Goal: Obtain resource: Obtain resource

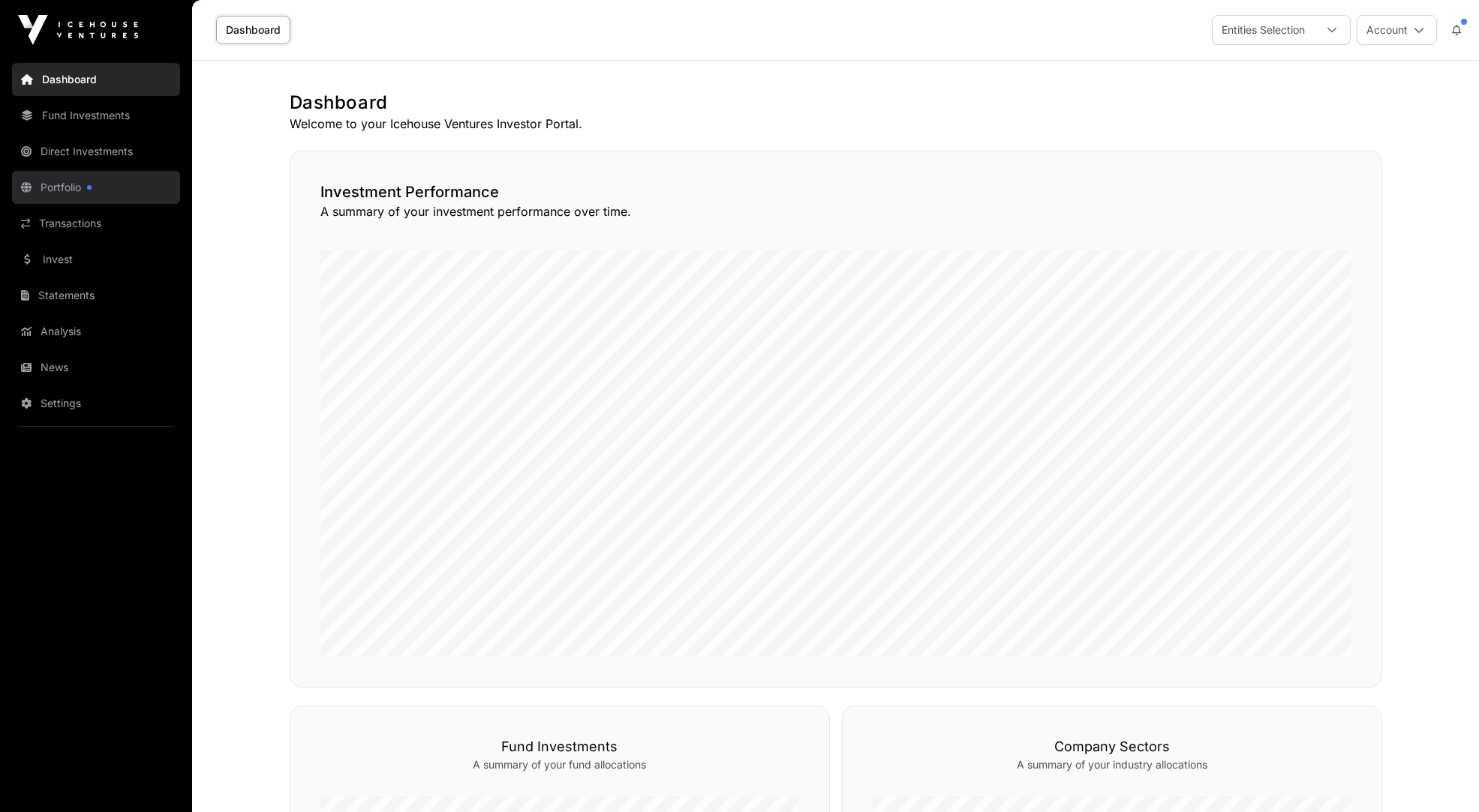
click at [61, 183] on link "Portfolio" at bounding box center [96, 187] width 168 height 33
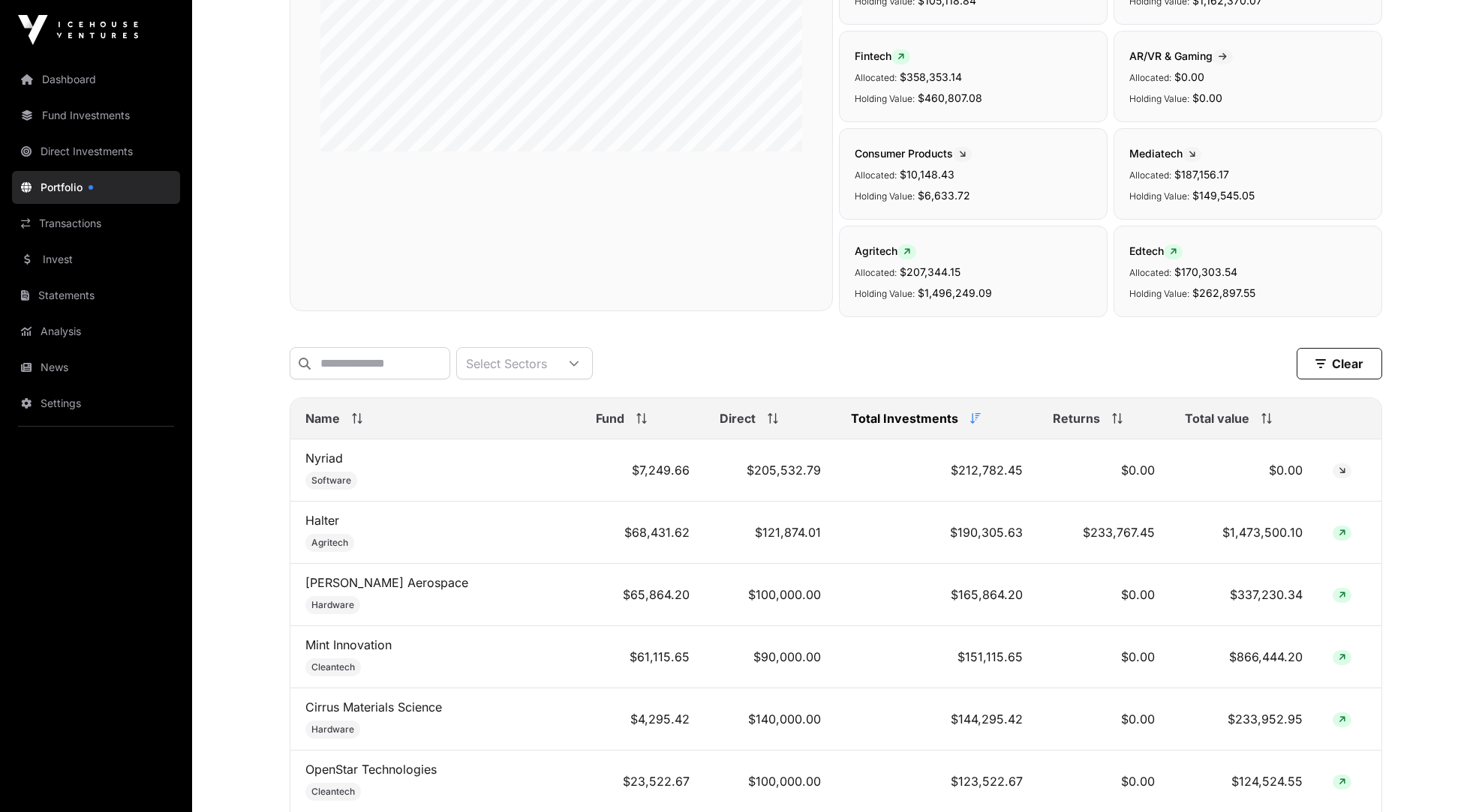
scroll to position [416, 0]
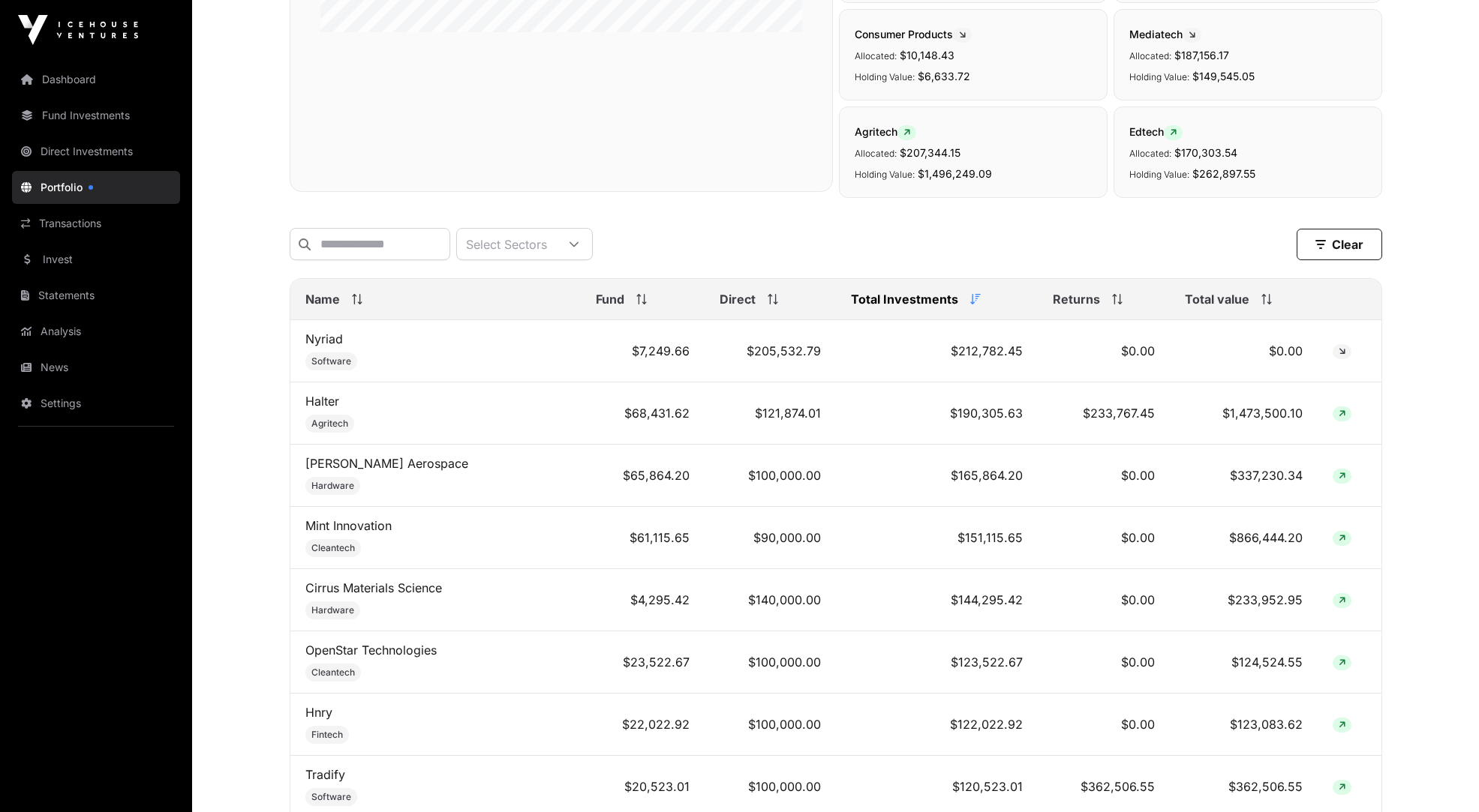
click at [321, 300] on span "Name" at bounding box center [323, 299] width 34 height 18
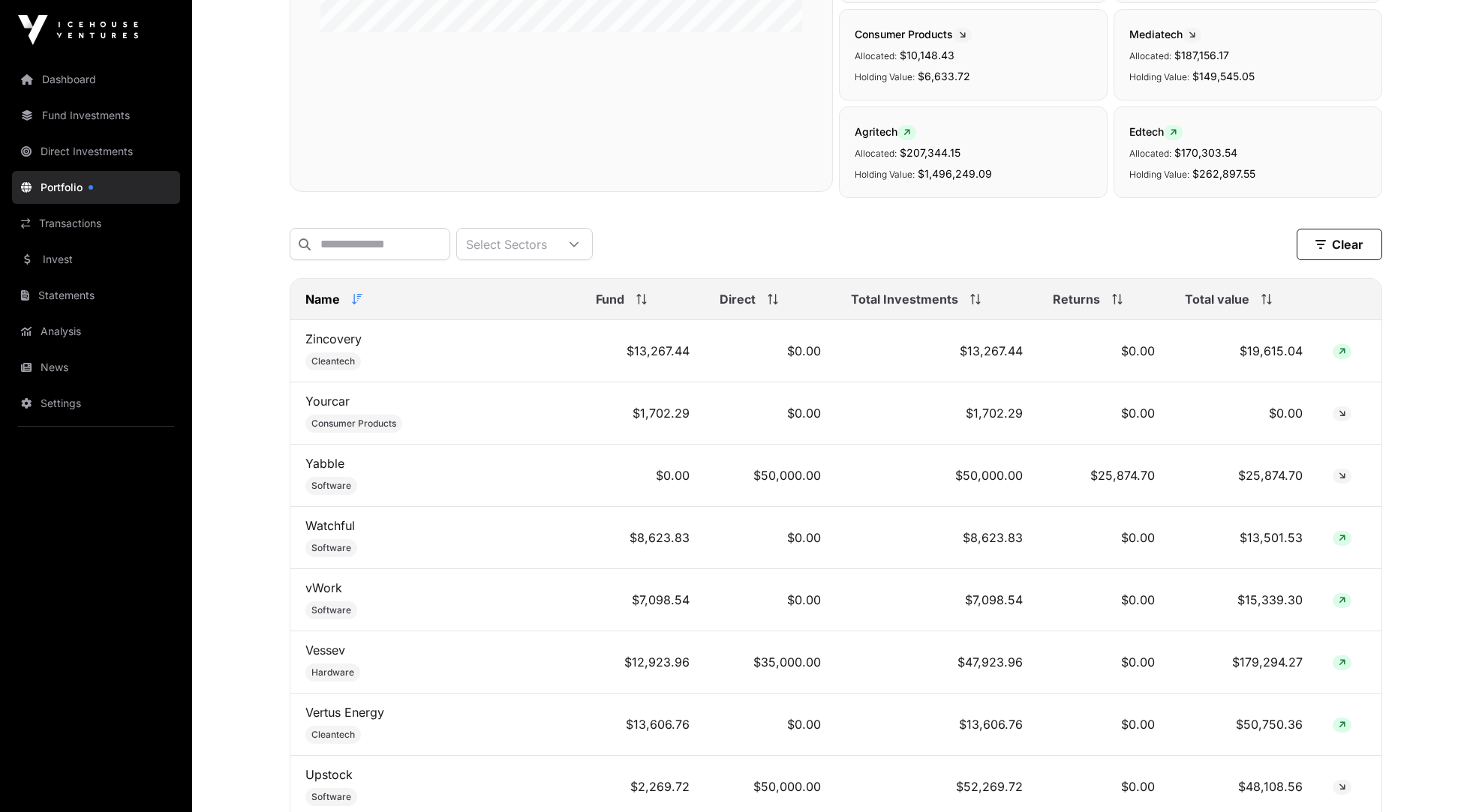
click at [330, 302] on span "Name" at bounding box center [323, 299] width 34 height 18
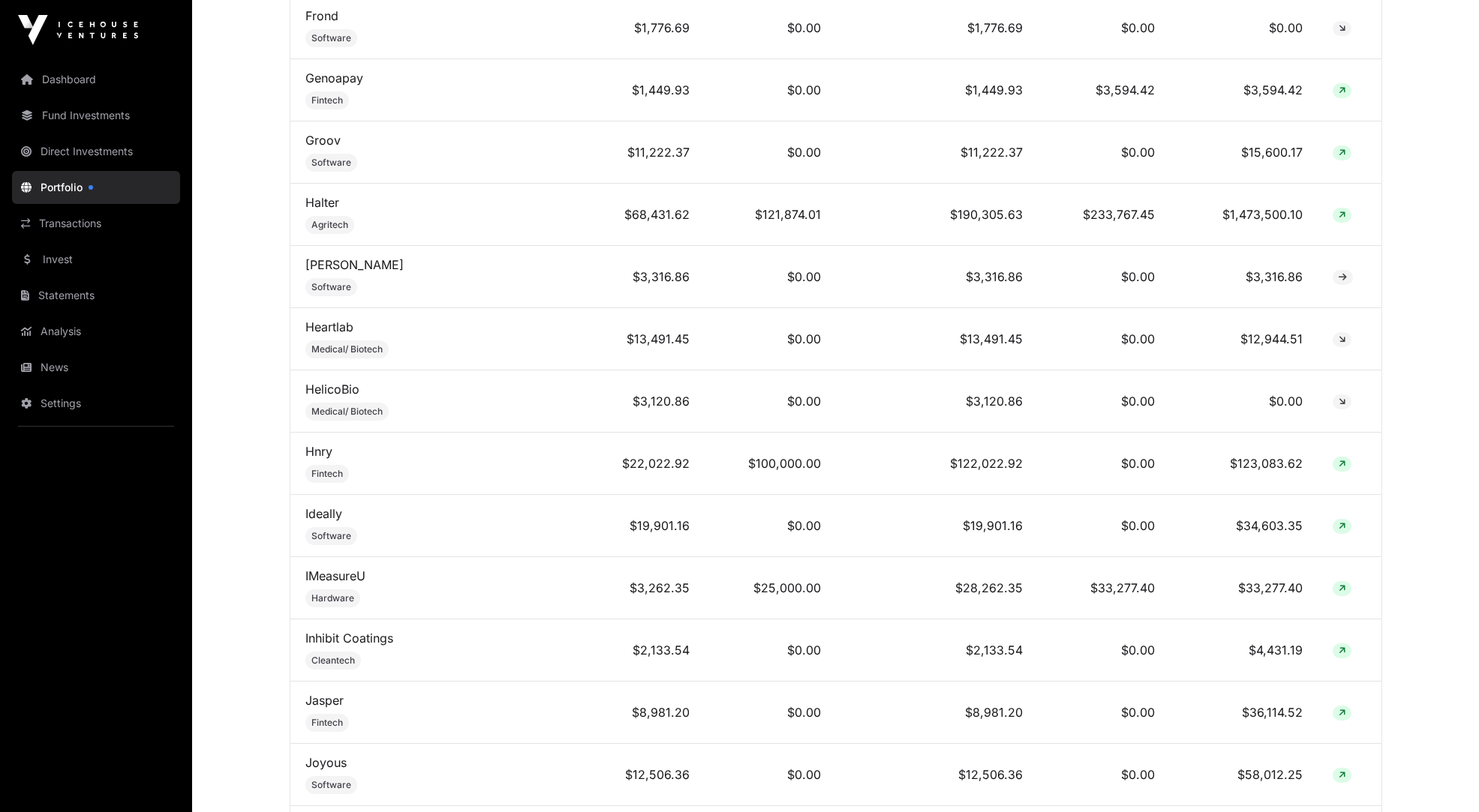
scroll to position [3265, 0]
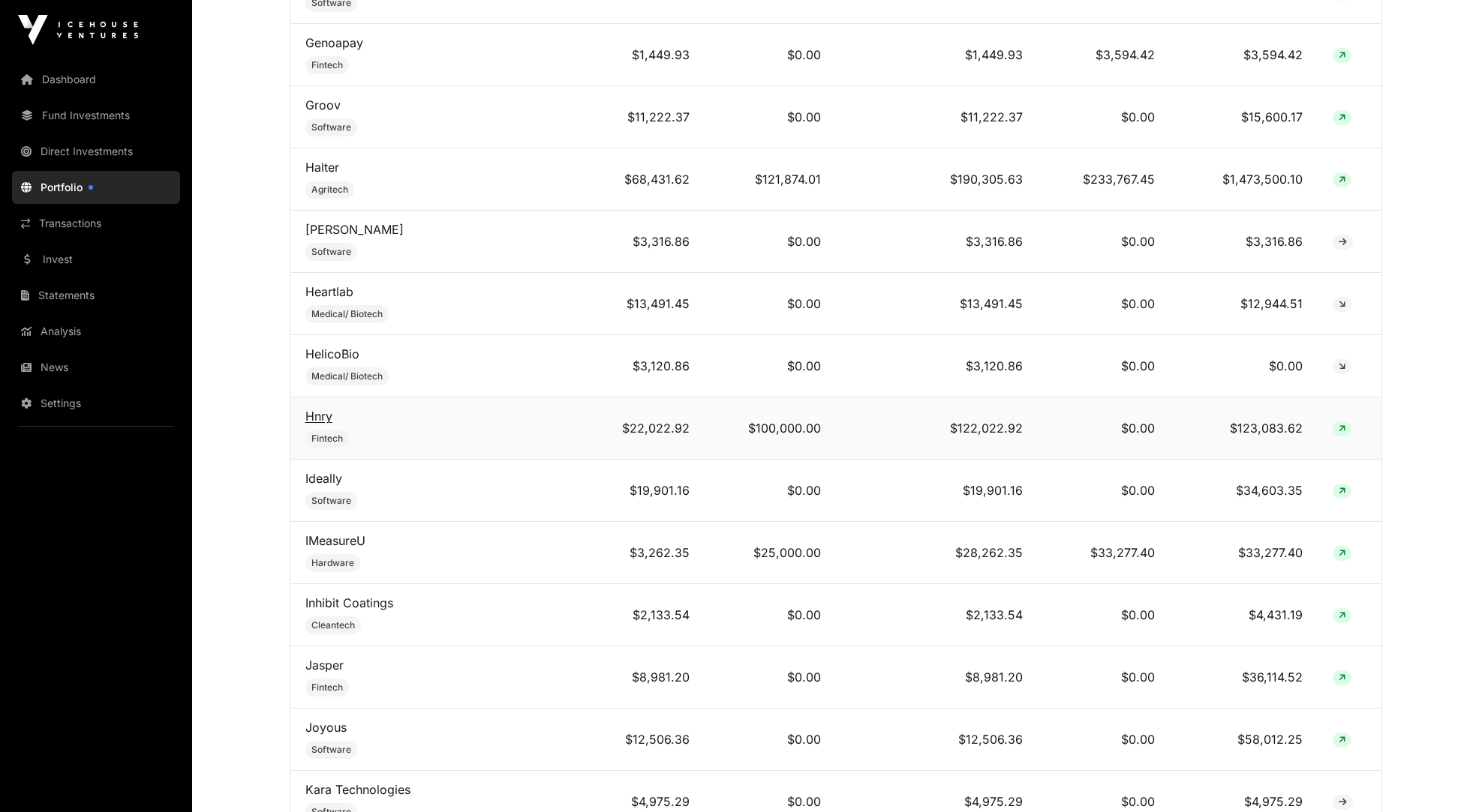
click at [313, 408] on link "Hnry" at bounding box center [319, 416] width 27 height 15
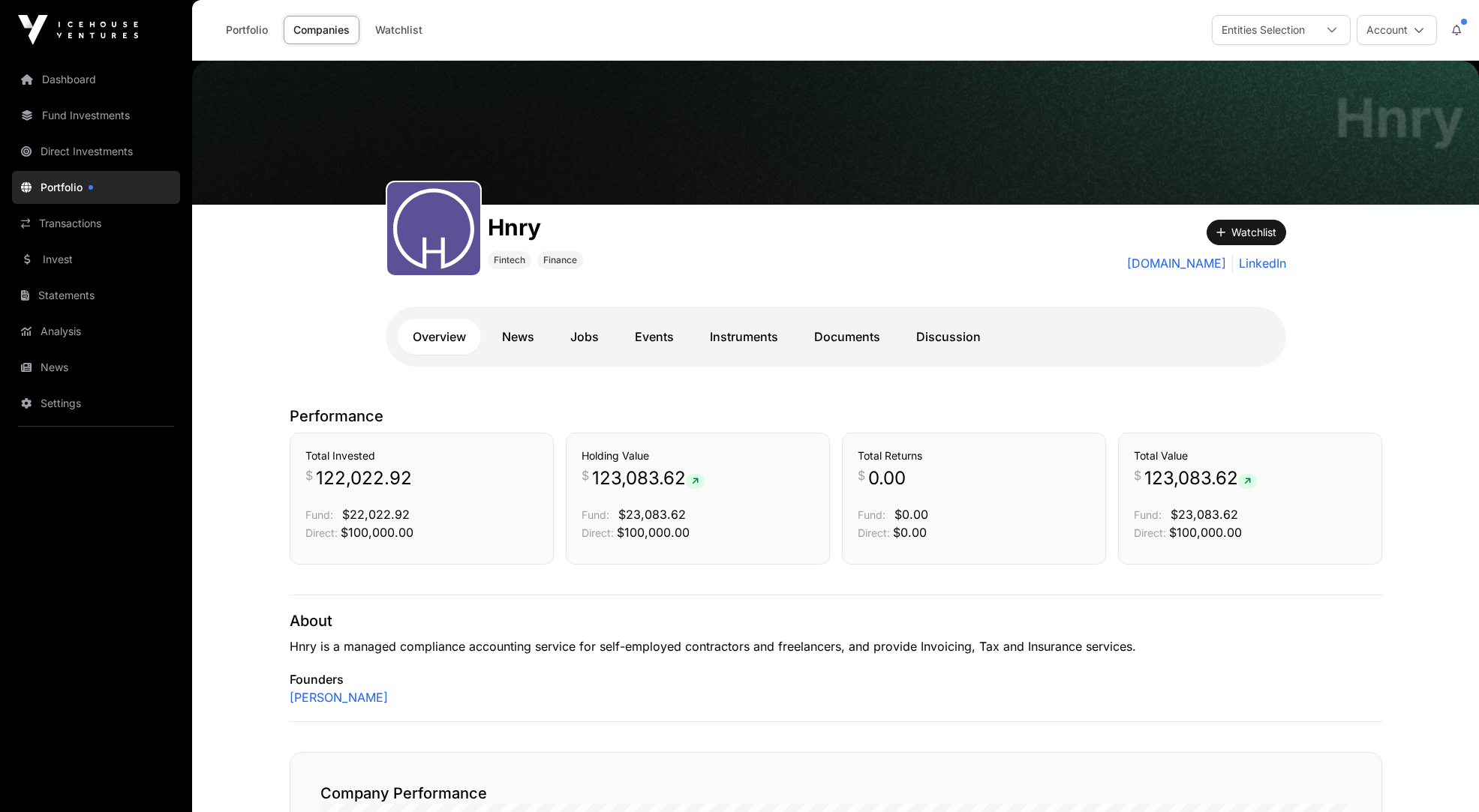
scroll to position [92, 0]
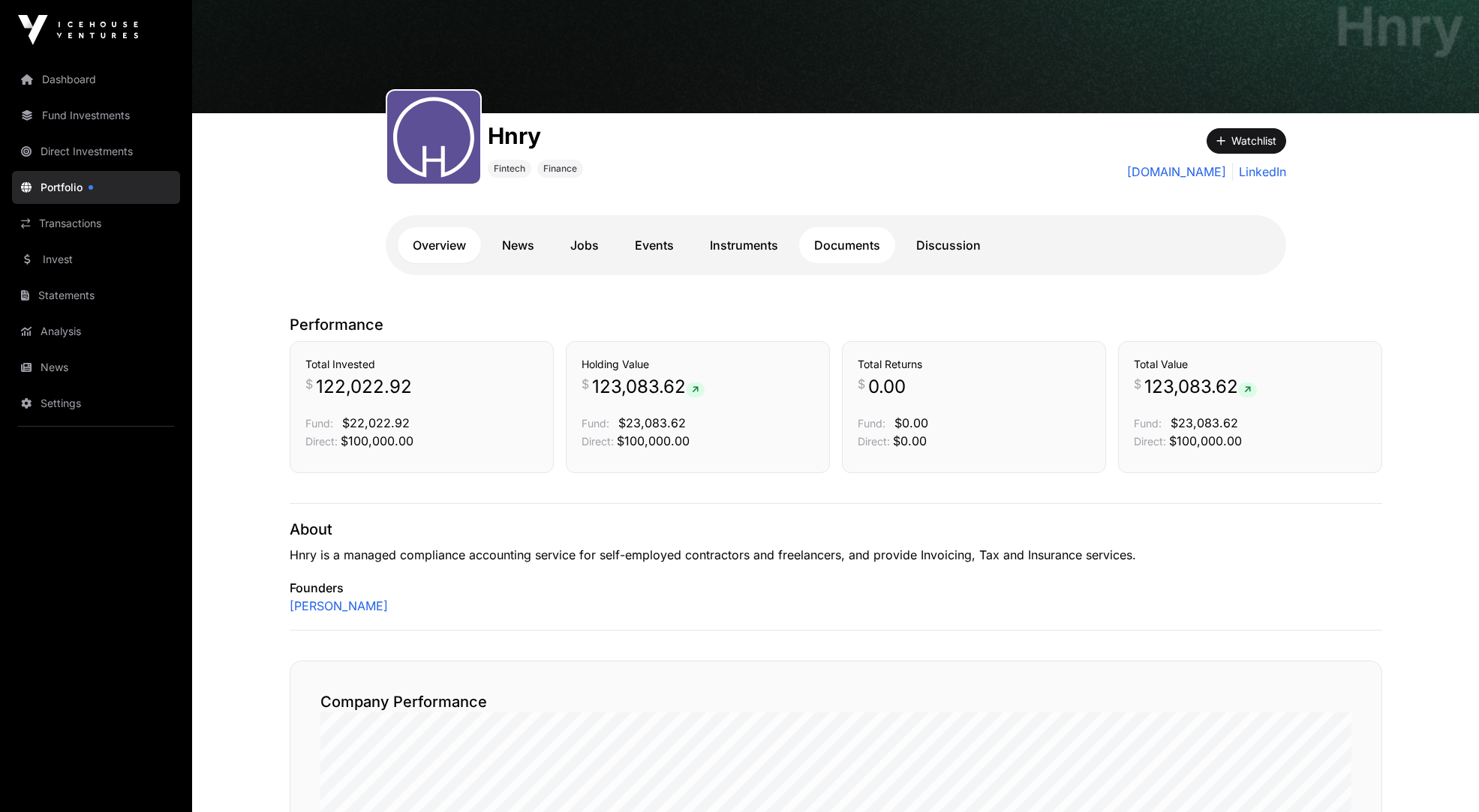
click at [864, 243] on link "Documents" at bounding box center [846, 245] width 96 height 36
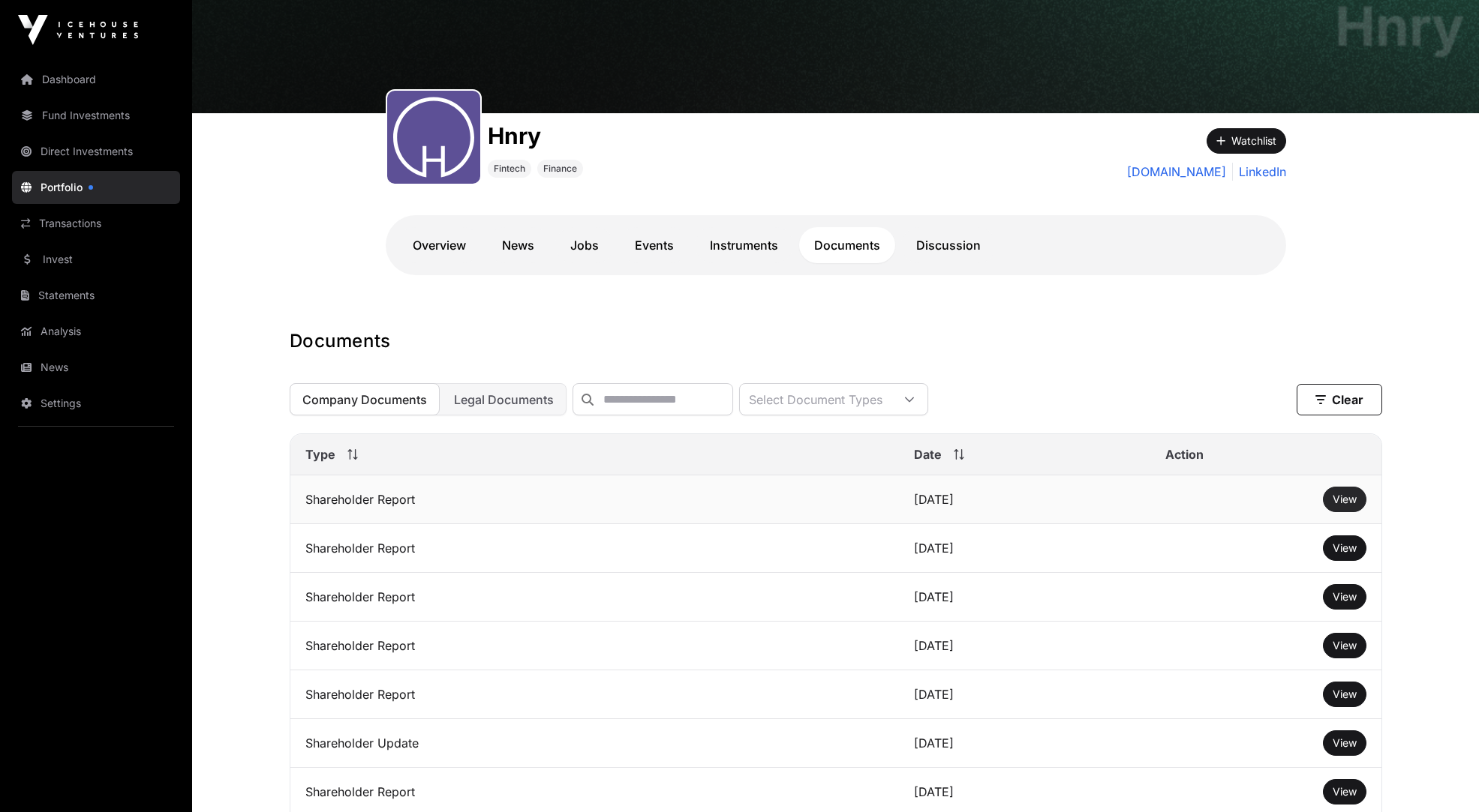
click at [1351, 506] on span "View" at bounding box center [1344, 499] width 24 height 12
click at [1349, 549] on span "View" at bounding box center [1344, 548] width 24 height 12
click at [80, 188] on link "Portfolio" at bounding box center [96, 187] width 168 height 33
